Goal: Task Accomplishment & Management: Complete application form

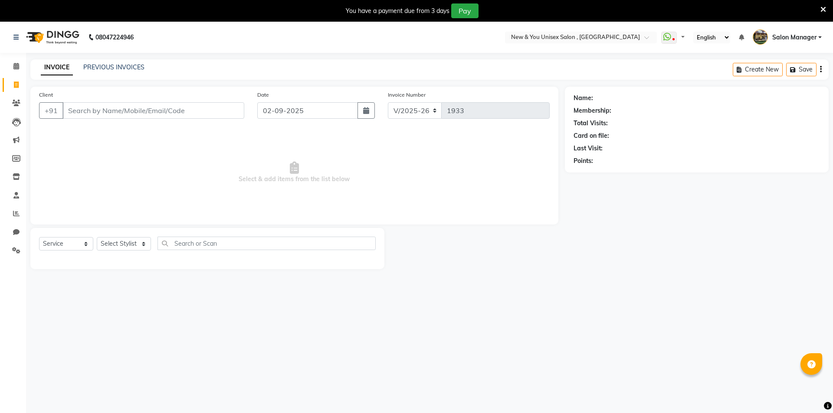
select select "31"
select select "service"
click at [73, 108] on input "Client" at bounding box center [152, 110] width 180 height 16
click at [144, 245] on select "Select Stylist HEMANT [PERSON_NAME] [PERSON_NAME] Salon Manager [PERSON_NAME] […" at bounding box center [124, 243] width 54 height 13
select select "1200"
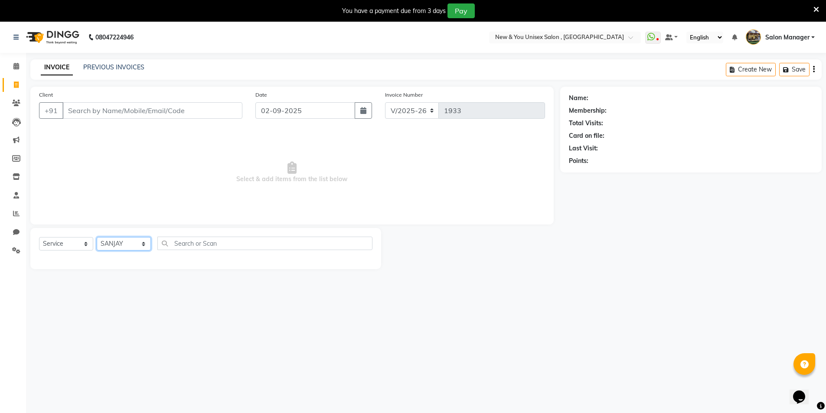
click at [97, 237] on select "Select Stylist HEMANT [PERSON_NAME] [PERSON_NAME] Salon Manager [PERSON_NAME] […" at bounding box center [124, 243] width 54 height 13
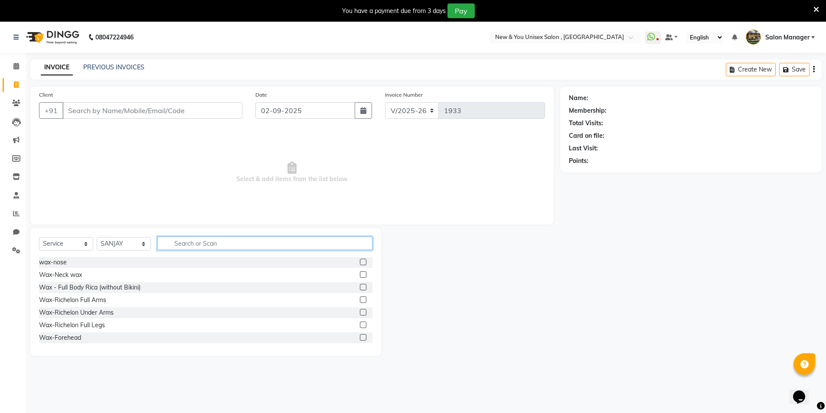
click at [171, 244] on input "text" at bounding box center [264, 243] width 215 height 13
type input "ha"
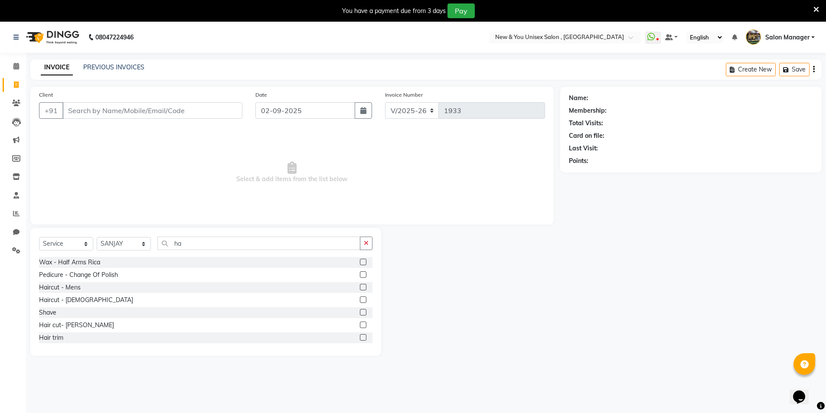
click at [360, 290] on label at bounding box center [363, 287] width 7 height 7
click at [360, 290] on input "checkbox" at bounding box center [363, 288] width 6 height 6
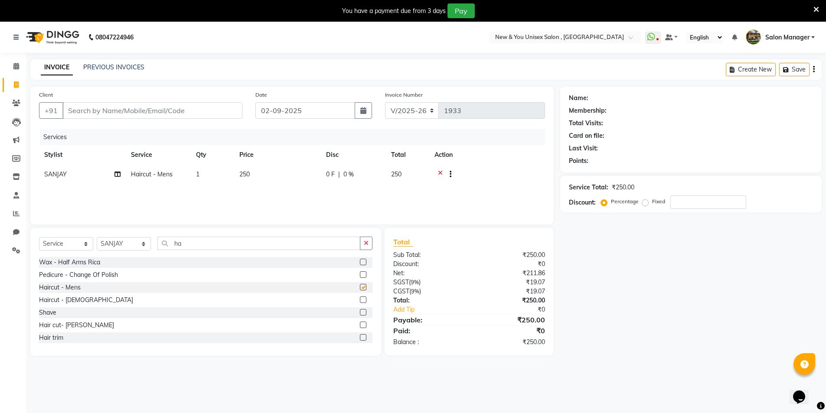
checkbox input "false"
click at [194, 241] on input "ha" at bounding box center [258, 243] width 203 height 13
type input "h"
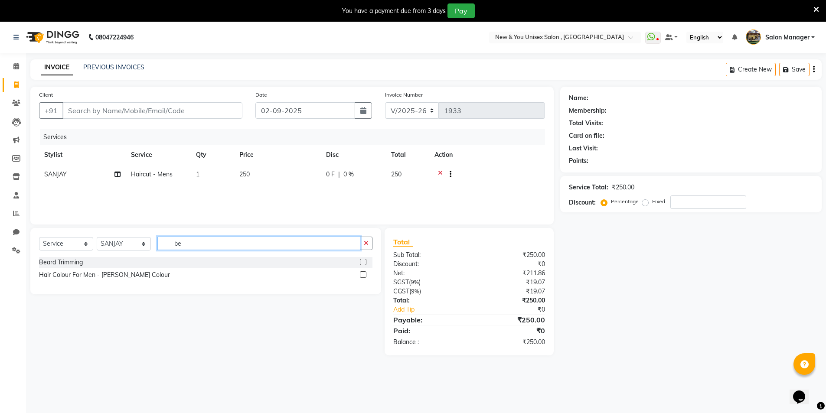
type input "be"
click at [360, 264] on label at bounding box center [363, 262] width 7 height 7
click at [360, 264] on input "checkbox" at bounding box center [363, 263] width 6 height 6
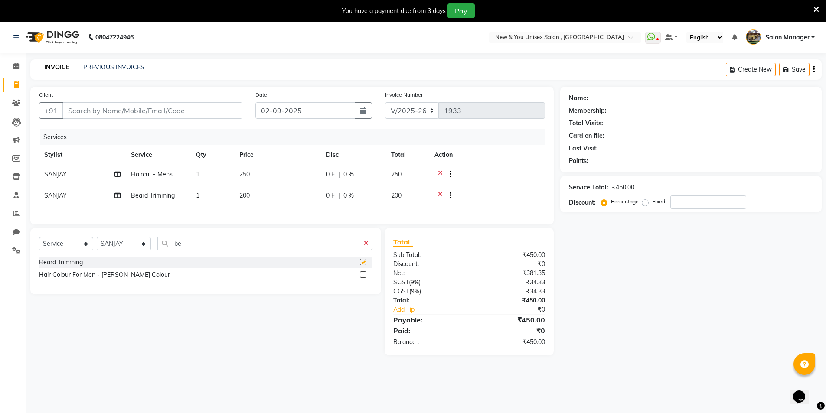
checkbox input "false"
click at [79, 111] on input "Client" at bounding box center [152, 110] width 180 height 16
type input "6"
type input "0"
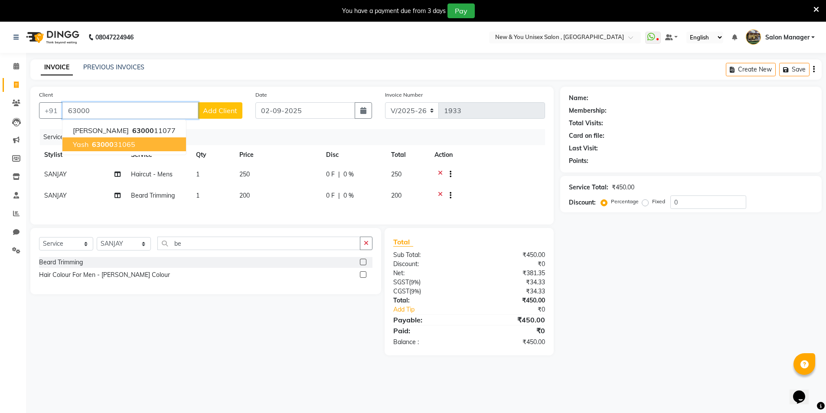
click at [108, 147] on span "63000" at bounding box center [103, 144] width 22 height 9
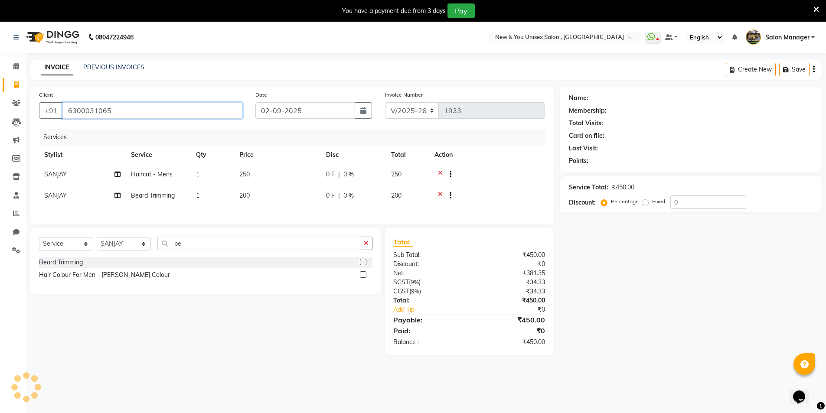
type input "6300031065"
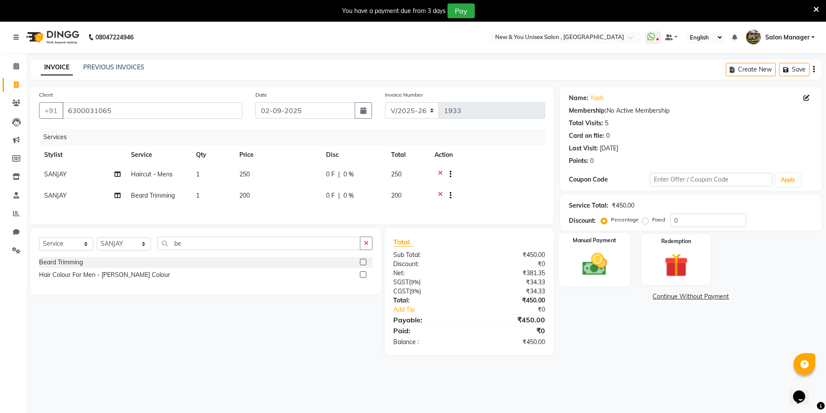
click at [599, 266] on img at bounding box center [595, 264] width 40 height 28
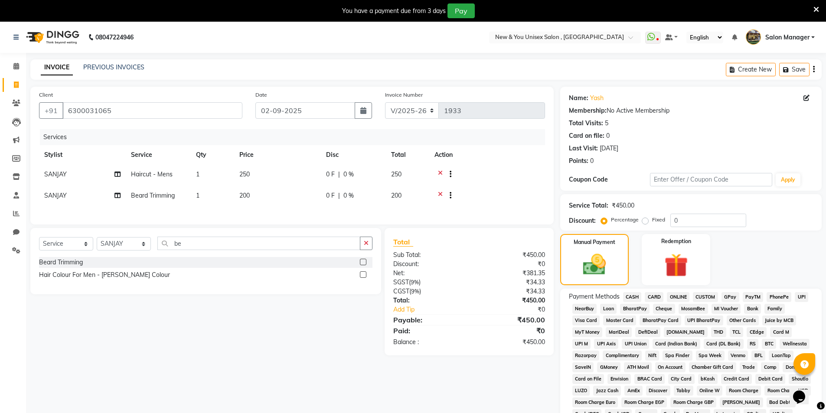
click at [749, 299] on span "PayTM" at bounding box center [753, 297] width 21 height 10
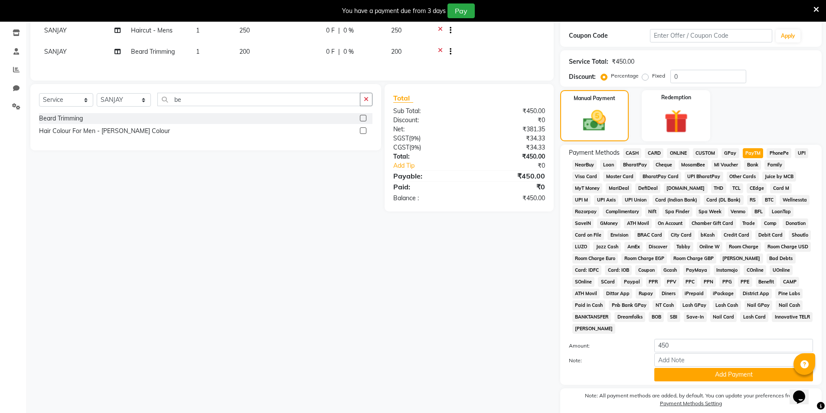
scroll to position [180, 0]
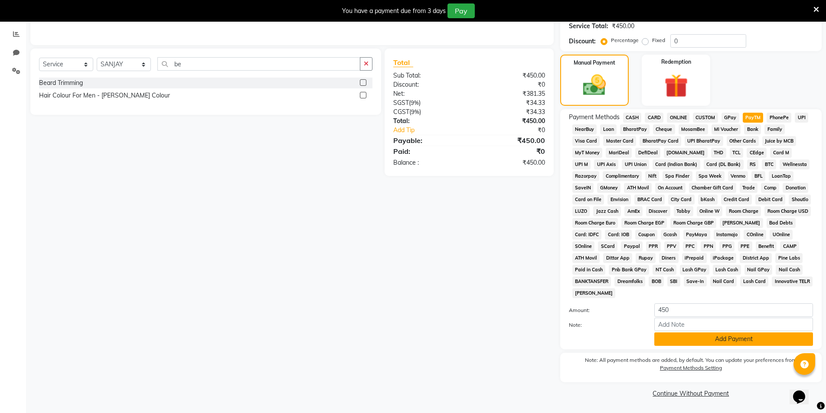
click at [715, 344] on button "Add Payment" at bounding box center [734, 339] width 159 height 13
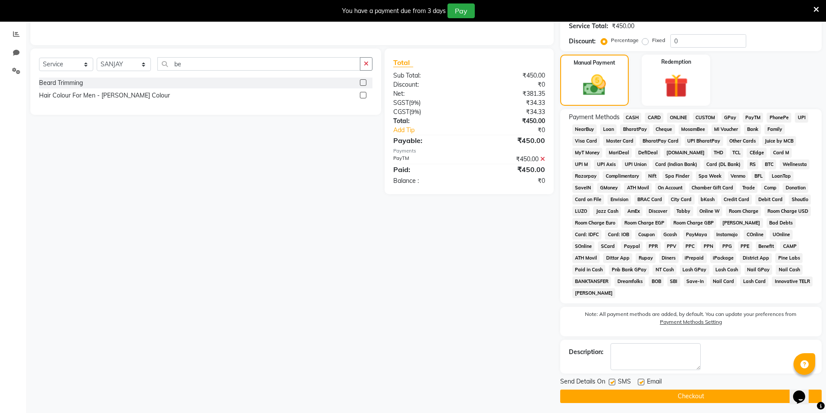
click at [652, 403] on main "INVOICE PREVIOUS INVOICES Create New Save Client [PHONE_NUMBER] Date [DATE] Inv…" at bounding box center [426, 148] width 800 height 537
click at [656, 399] on button "Checkout" at bounding box center [692, 396] width 262 height 13
